Goal: Information Seeking & Learning: Learn about a topic

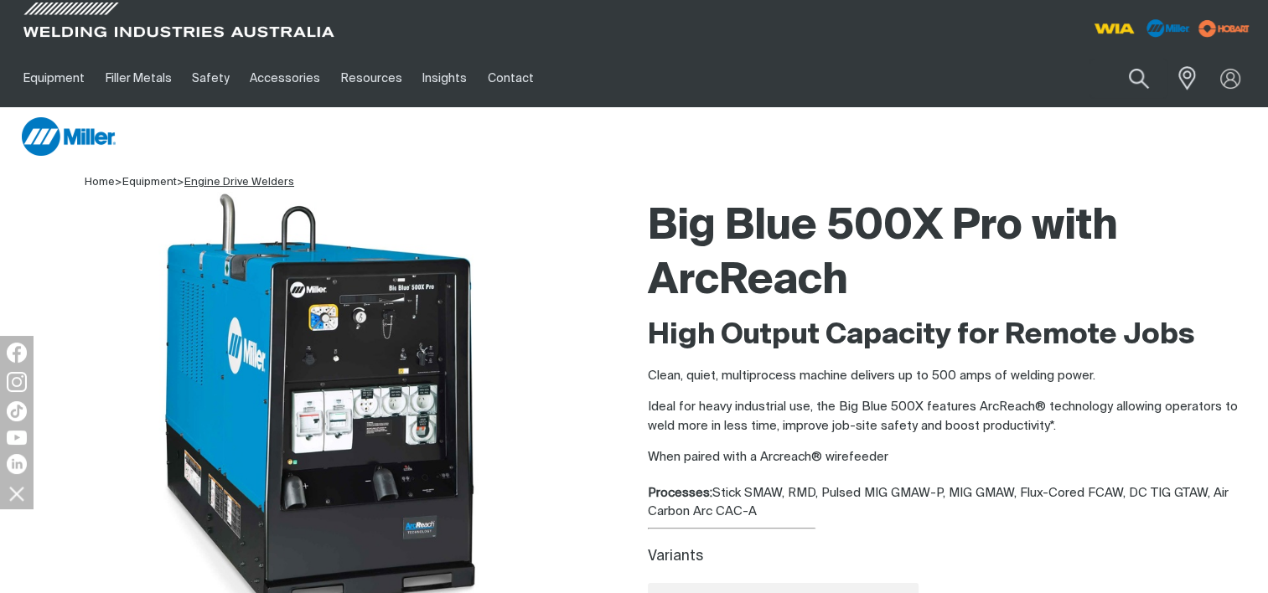
drag, startPoint x: 0, startPoint y: 0, endPoint x: 247, endPoint y: 179, distance: 305.3
click at [246, 181] on link "Engine Drive Welders" at bounding box center [239, 182] width 110 height 11
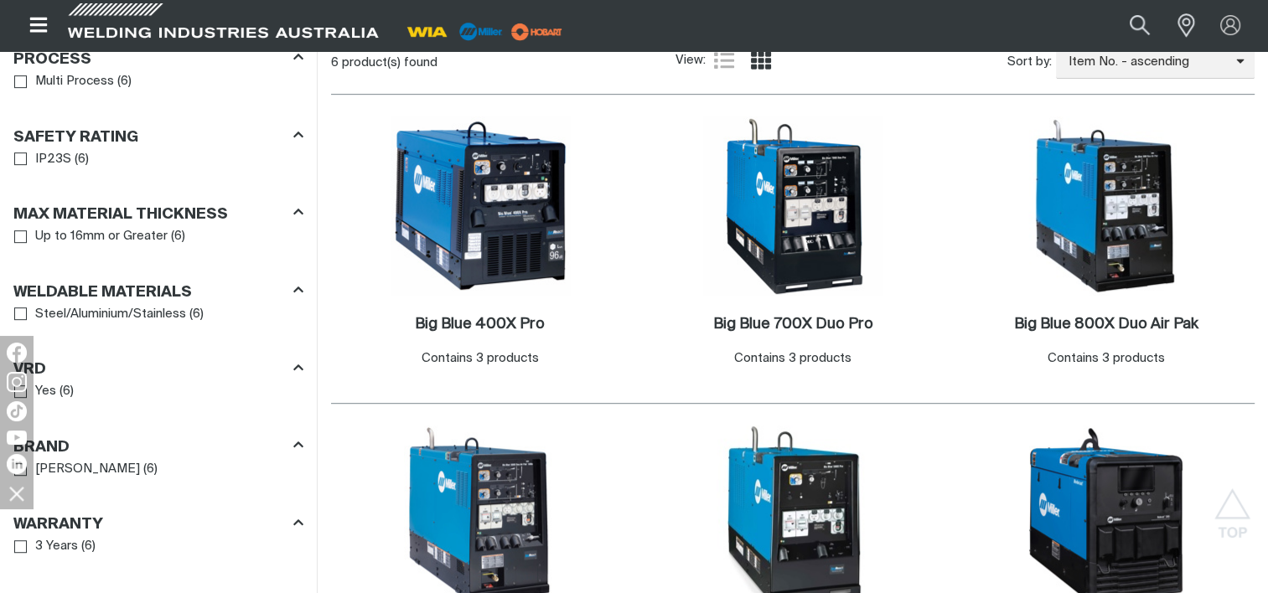
scroll to position [872, 0]
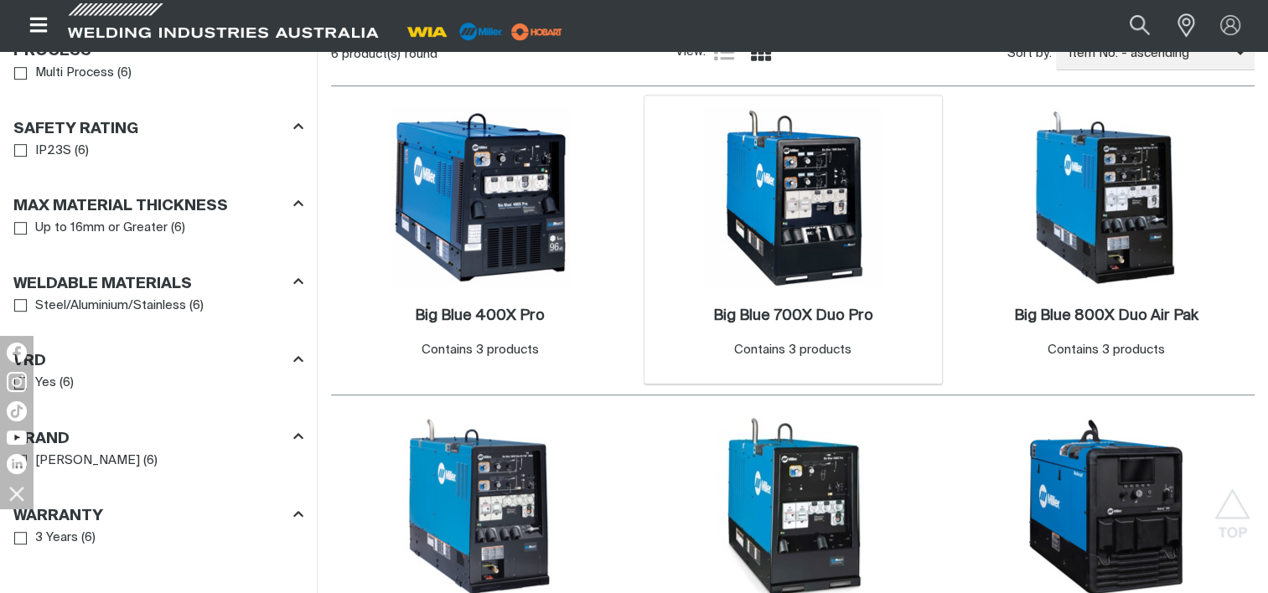
click at [801, 213] on img at bounding box center [792, 197] width 179 height 179
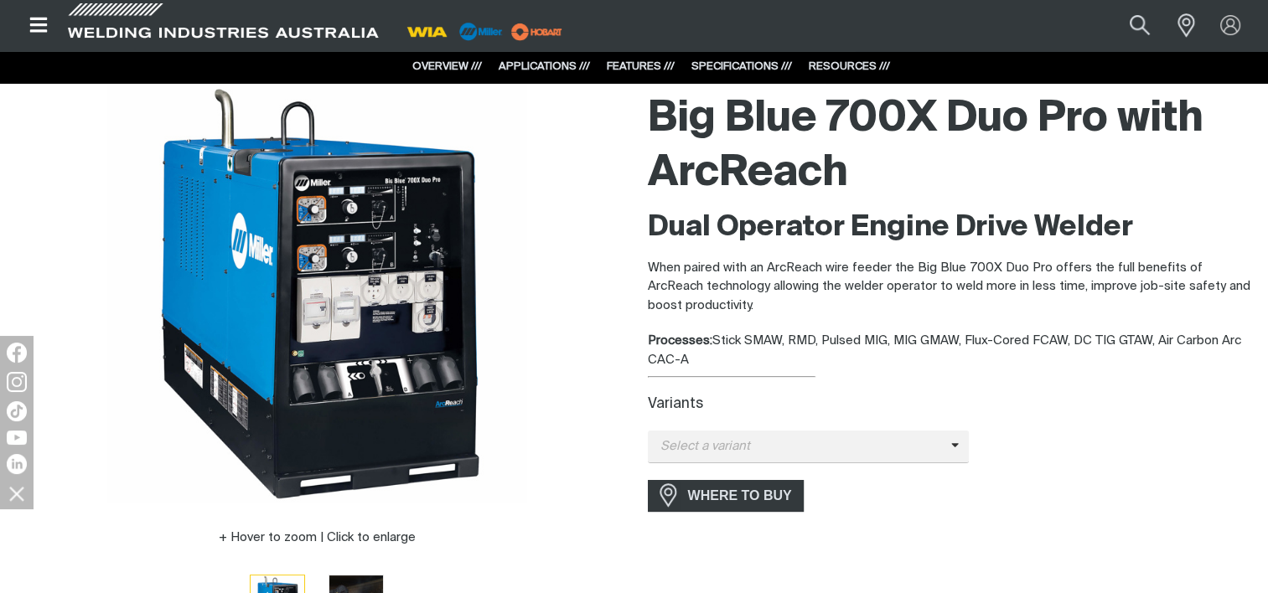
scroll to position [115, 0]
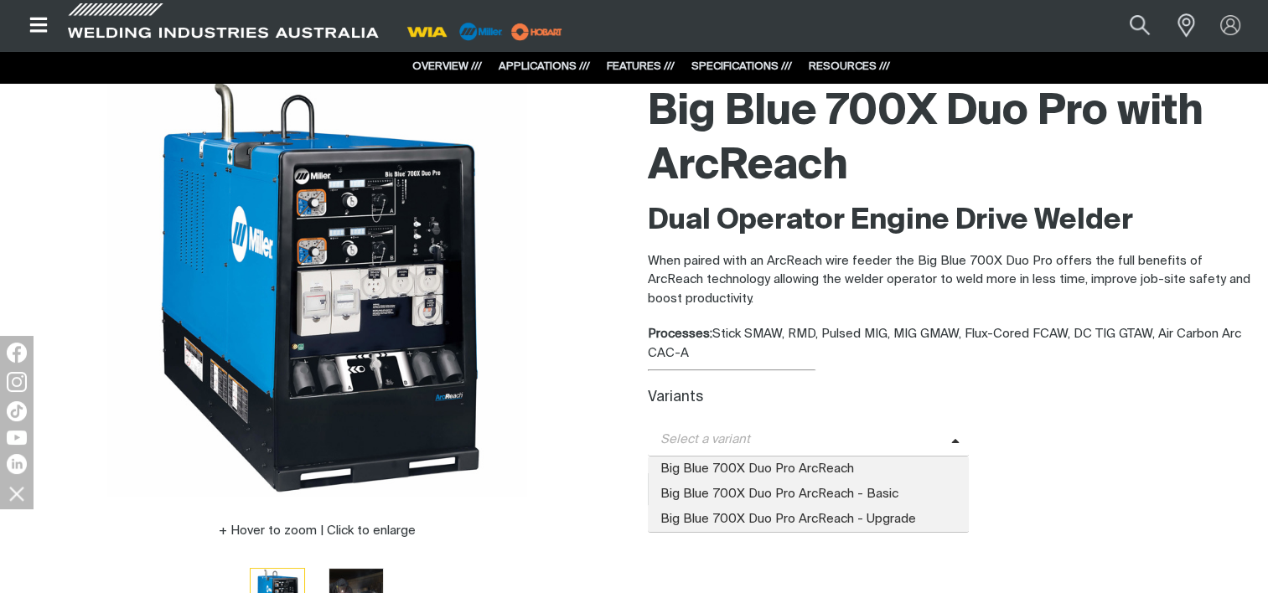
click at [952, 442] on icon at bounding box center [955, 442] width 8 height 13
click at [863, 472] on span "Big Blue 700X Duo Pro ArcReach" at bounding box center [809, 469] width 322 height 25
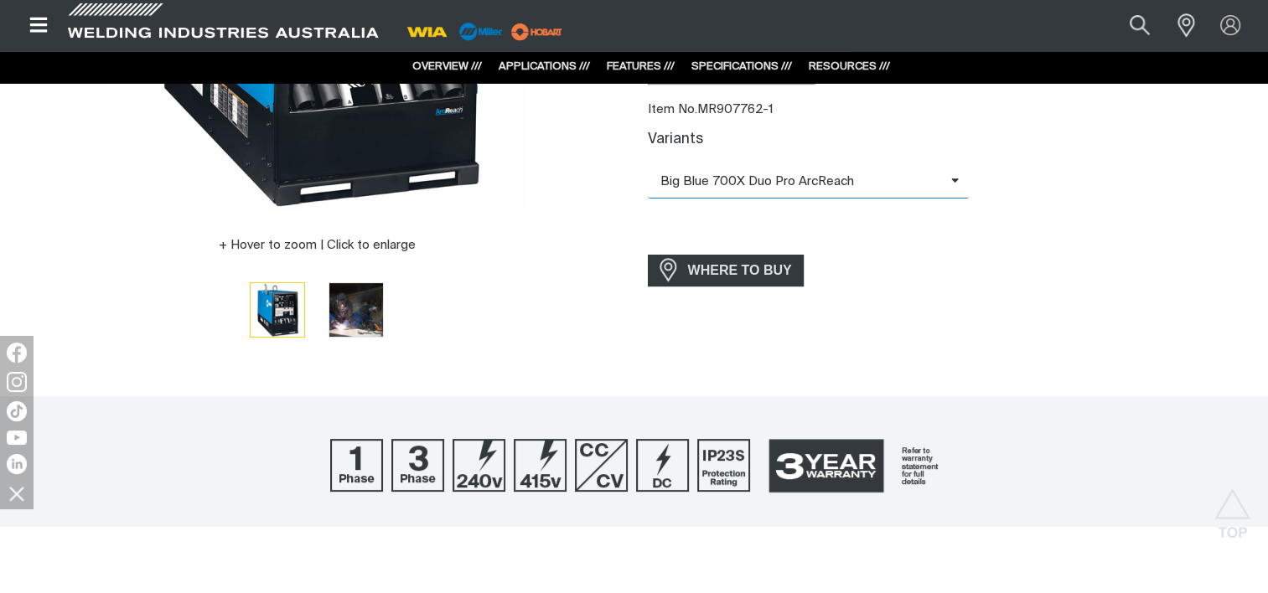
scroll to position [412, 0]
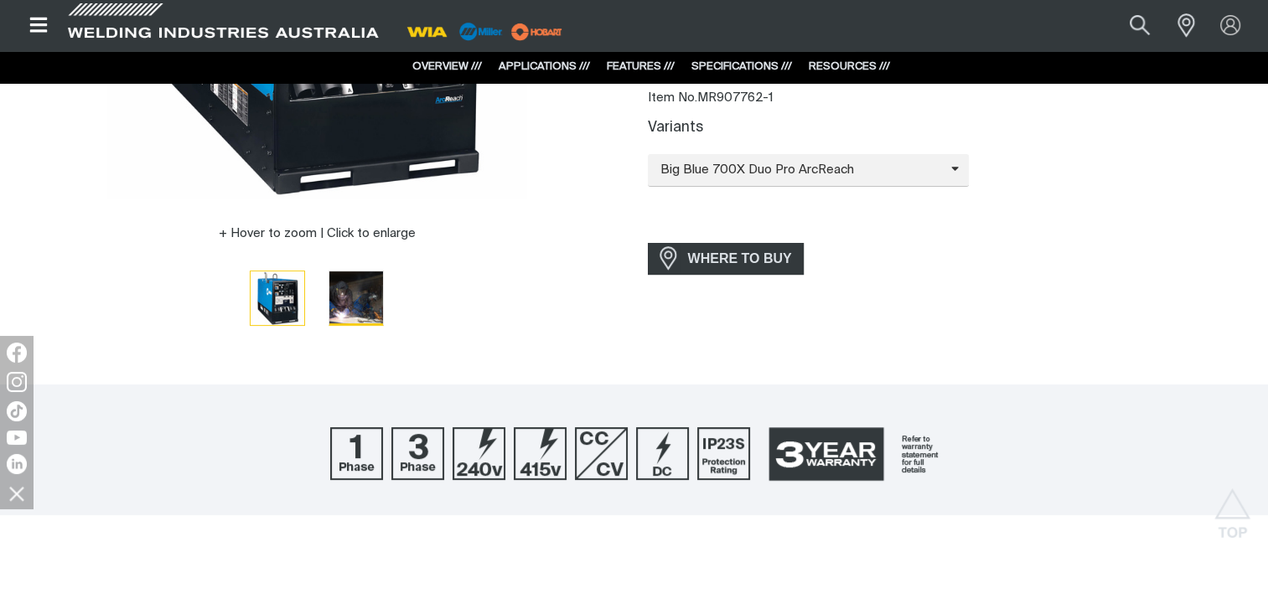
click at [365, 297] on img "Go to slide 2" at bounding box center [356, 298] width 54 height 54
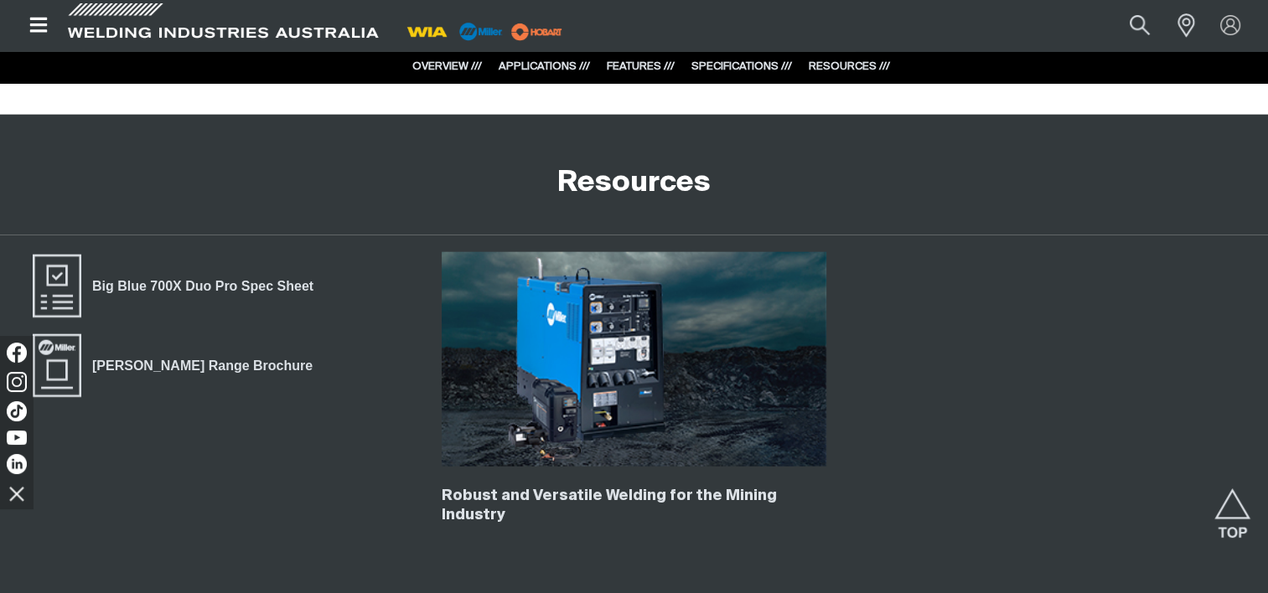
scroll to position [3875, 0]
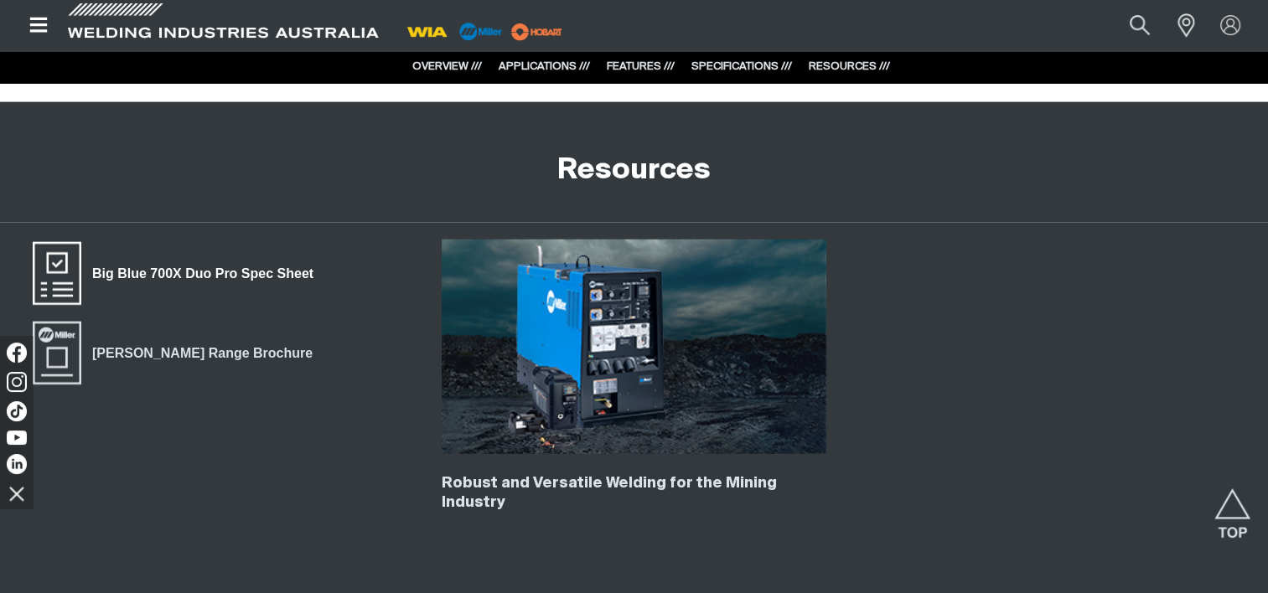
click at [190, 263] on span "Big Blue 700X Duo Pro Spec Sheet" at bounding box center [202, 274] width 243 height 22
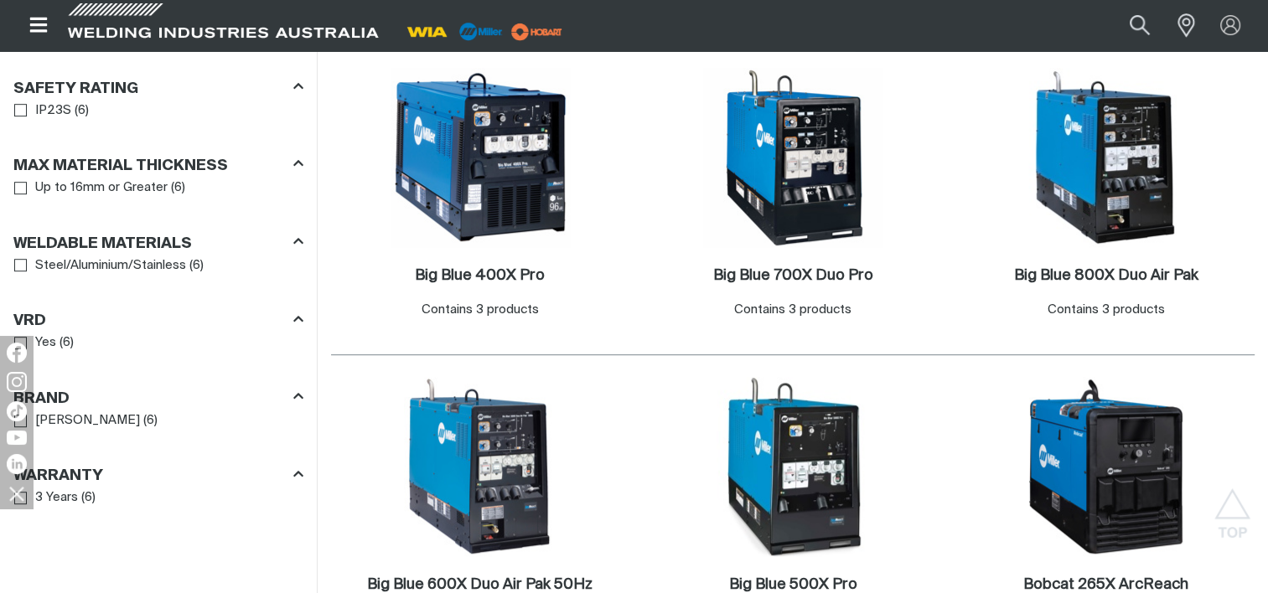
scroll to position [875, 0]
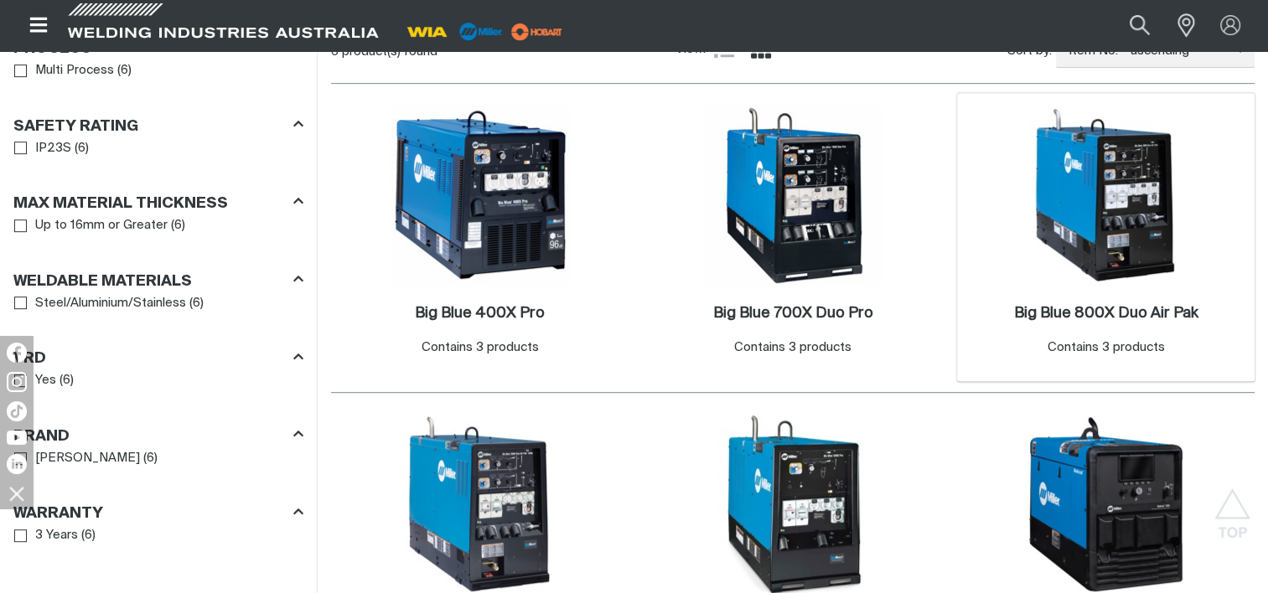
click at [1125, 204] on img at bounding box center [1104, 195] width 179 height 179
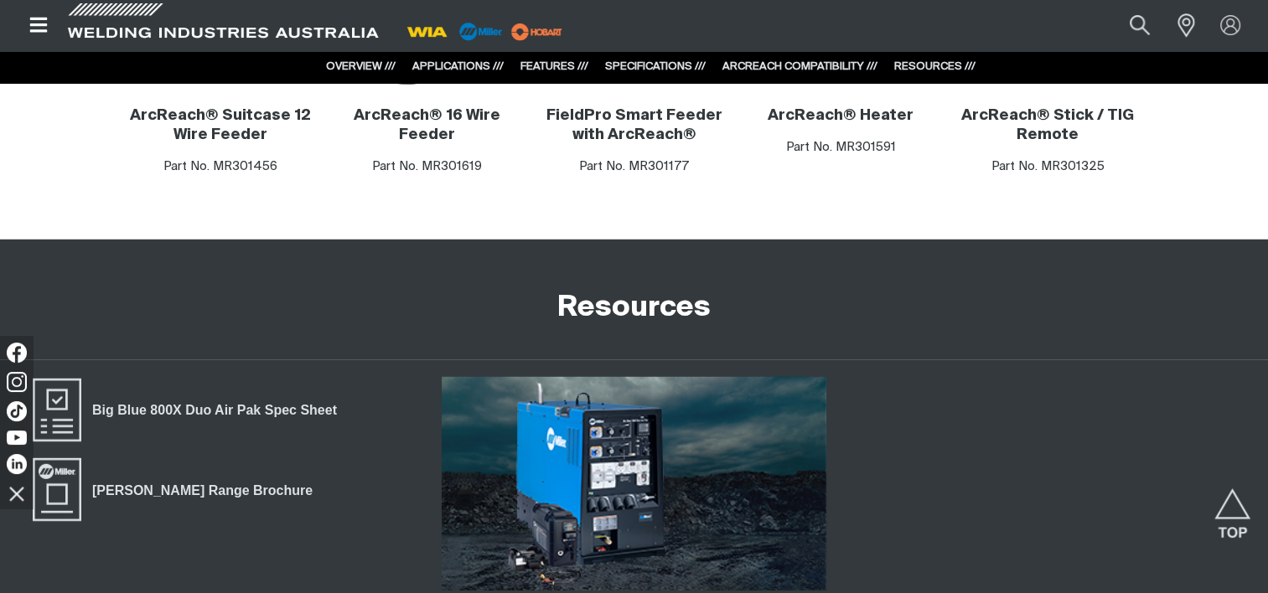
scroll to position [4547, 0]
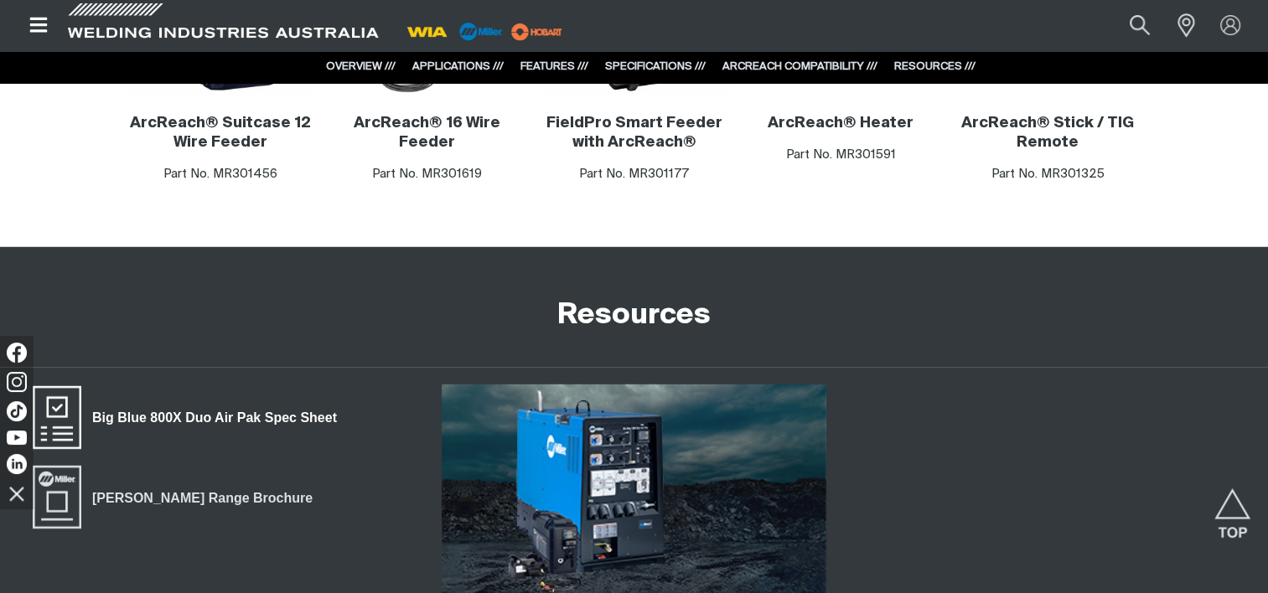
click at [179, 407] on span "Big Blue 800X Duo Air Pak Spec Sheet" at bounding box center [214, 418] width 266 height 22
